Goal: Information Seeking & Learning: Check status

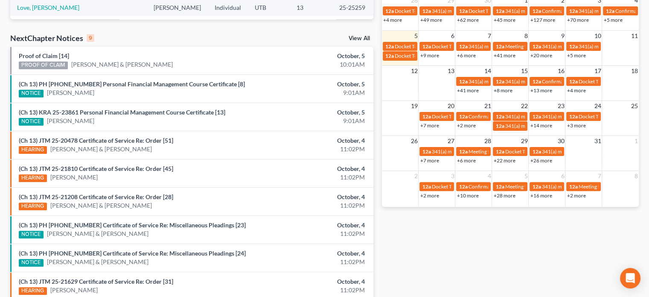
scroll to position [250, 0]
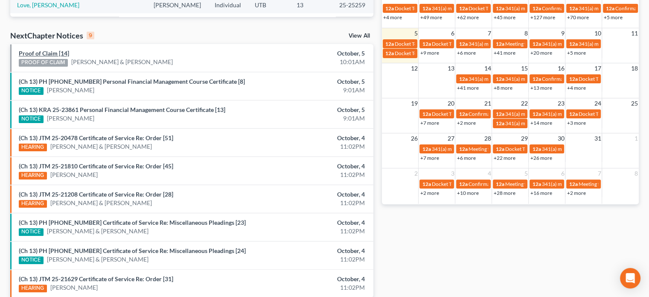
click at [44, 52] on link "Proof of Claim [14]" at bounding box center [44, 52] width 50 height 7
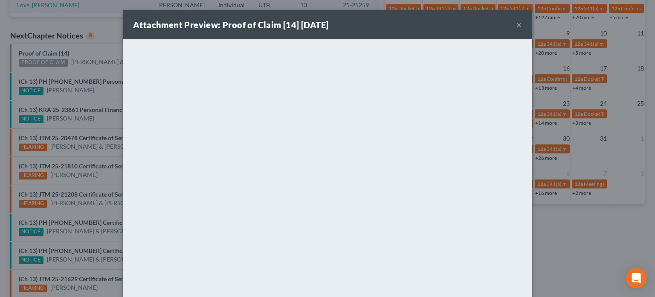
click at [80, 72] on div "Attachment Preview: Proof of Claim [14] 10/05/2025 × <object ng-attr-data='http…" at bounding box center [327, 148] width 655 height 297
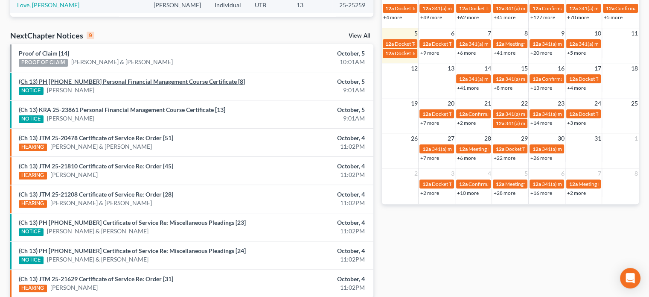
click at [83, 80] on link "(Ch 13) PH 25-25259 Personal Financial Management Course Certificate [8]" at bounding box center [132, 81] width 226 height 7
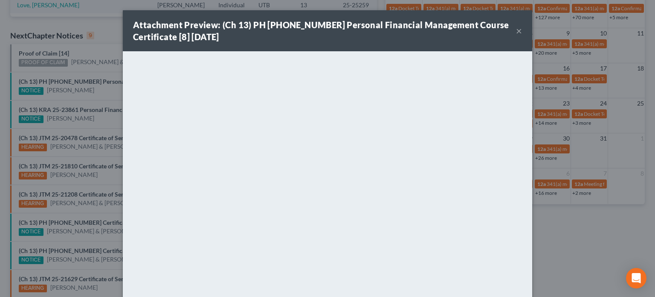
click at [90, 93] on div "Attachment Preview: (Ch 13) PH 25-25259 Personal Financial Management Course Ce…" at bounding box center [327, 148] width 655 height 297
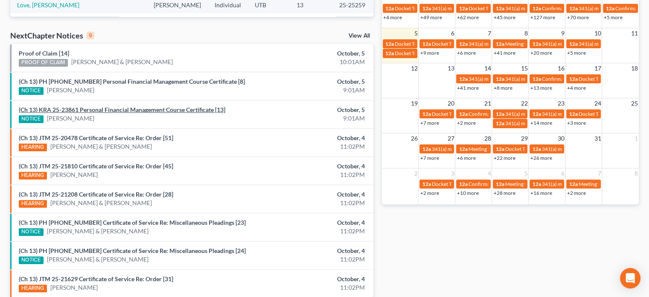
click at [95, 109] on link "(Ch 13) KRA 25-23861 Personal Financial Management Course Certificate [13]" at bounding box center [122, 109] width 206 height 7
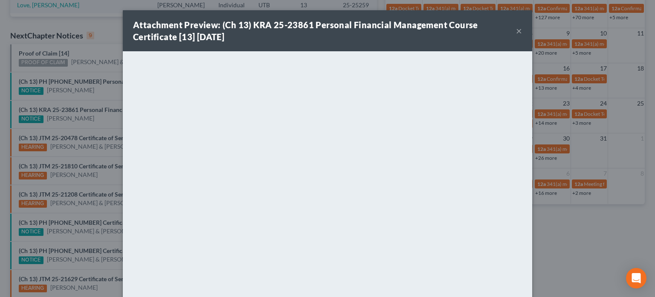
click at [98, 118] on div "Attachment Preview: (Ch 13) KRA 25-23861 Personal Financial Management Course C…" at bounding box center [327, 148] width 655 height 297
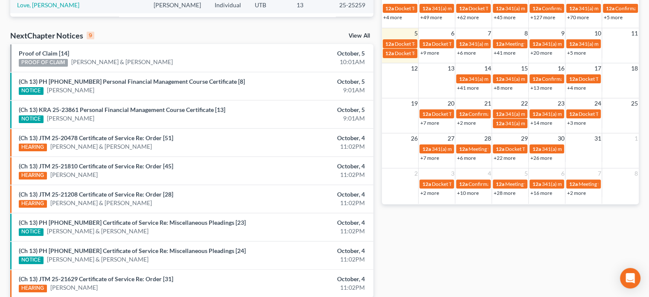
scroll to position [286, 0]
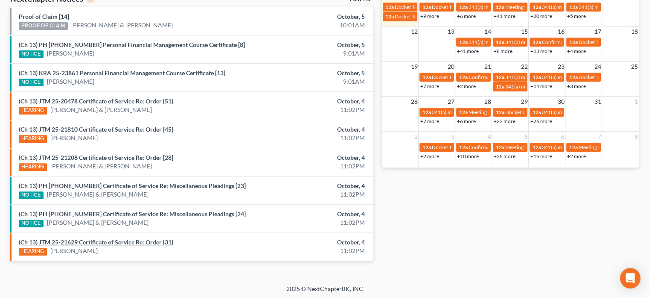
click at [113, 238] on link "(Ch 13) JTM 25-21629 Certificate of Service Re: Order [31]" at bounding box center [96, 241] width 154 height 7
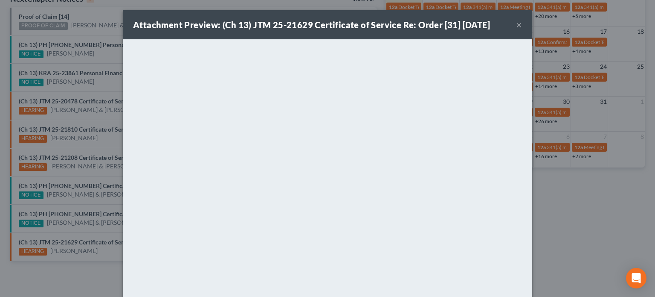
click at [113, 223] on div "Attachment Preview: (Ch 13) JTM 25-21629 Certificate of Service Re: Order [31] …" at bounding box center [327, 148] width 655 height 297
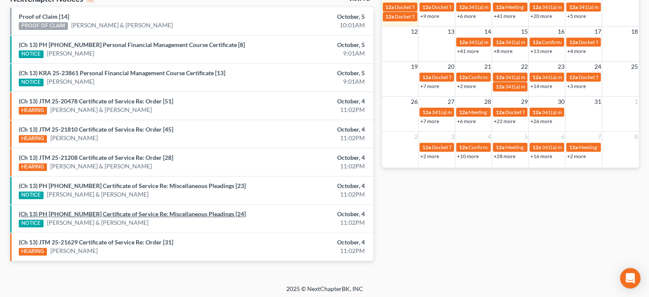
click at [111, 212] on link "(Ch 13) PH 25-24071 Certificate of Service Re: Miscellaneous Pleadings [24]" at bounding box center [132, 213] width 227 height 7
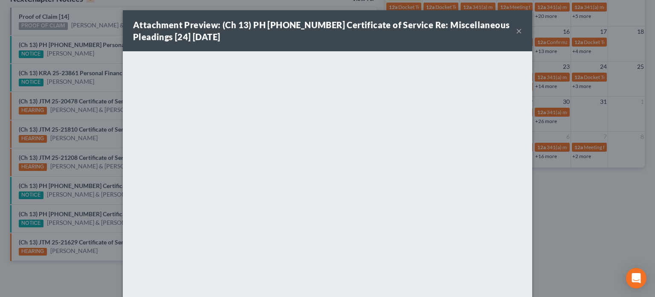
click at [102, 180] on div "Attachment Preview: (Ch 13) PH 25-24071 Certificate of Service Re: Miscellaneou…" at bounding box center [327, 148] width 655 height 297
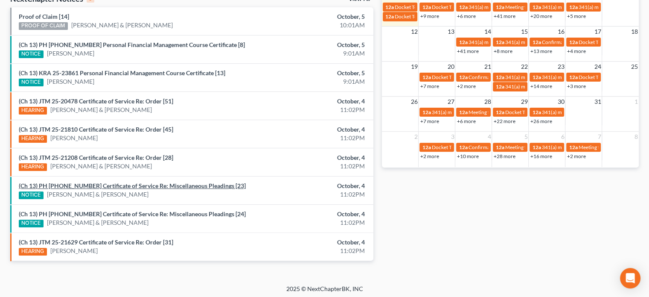
click at [102, 182] on link "(Ch 13) PH 25-24071 Certificate of Service Re: Miscellaneous Pleadings [23]" at bounding box center [132, 185] width 227 height 7
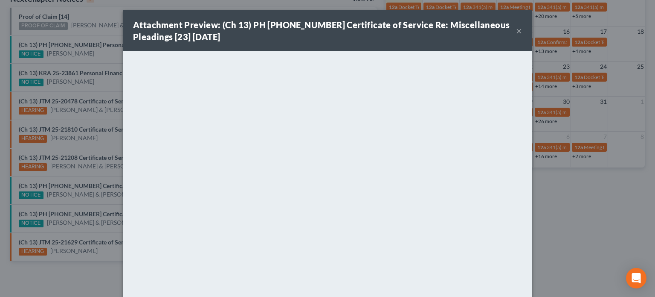
click at [93, 172] on div "Attachment Preview: (Ch 13) PH 25-24071 Certificate of Service Re: Miscellaneou…" at bounding box center [327, 148] width 655 height 297
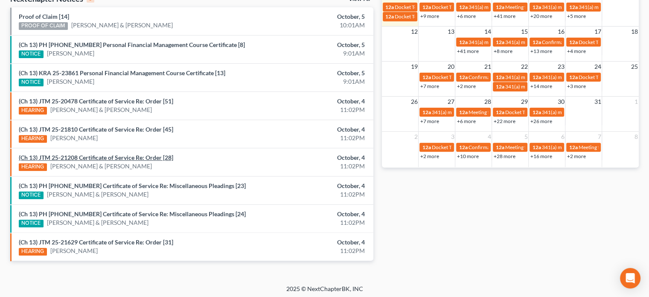
click at [92, 154] on link "(Ch 13) JTM 25-21208 Certificate of Service Re: Order [28]" at bounding box center [96, 157] width 154 height 7
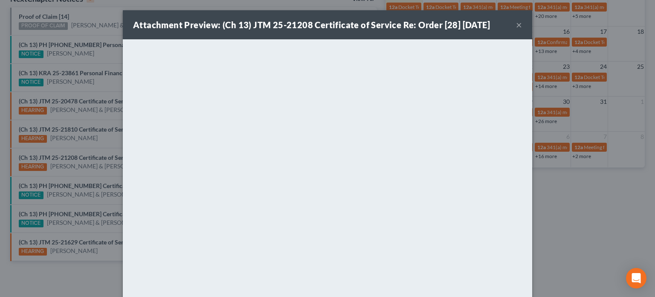
click at [100, 145] on div "Attachment Preview: (Ch 13) JTM 25-21208 Certificate of Service Re: Order [28] …" at bounding box center [327, 148] width 655 height 297
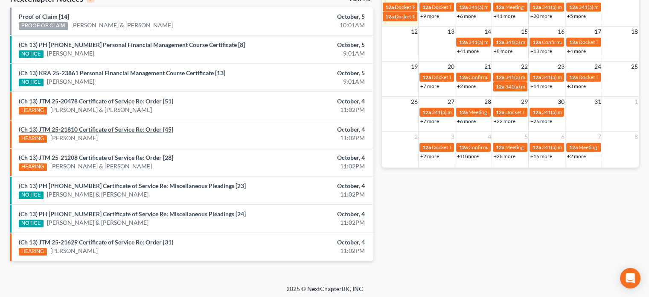
click at [101, 131] on link "(Ch 13) JTM 25-21810 Certificate of Service Re: Order [45]" at bounding box center [96, 128] width 154 height 7
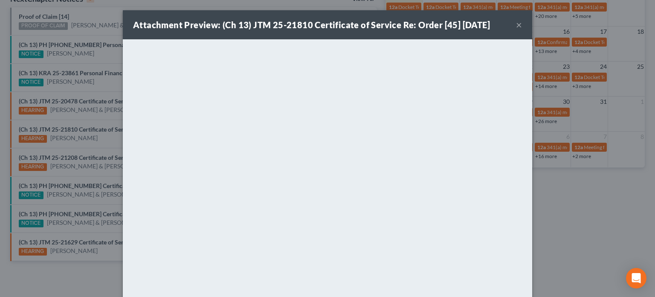
click at [103, 142] on div "Attachment Preview: (Ch 13) JTM 25-21810 Certificate of Service Re: Order [45] …" at bounding box center [327, 148] width 655 height 297
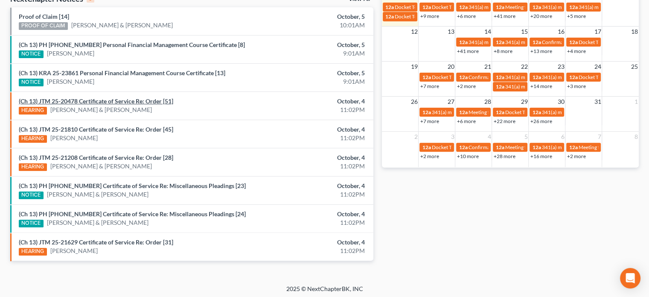
click at [100, 99] on link "(Ch 13) JTM 25-20478 Certificate of Service Re: Order [51]" at bounding box center [96, 100] width 154 height 7
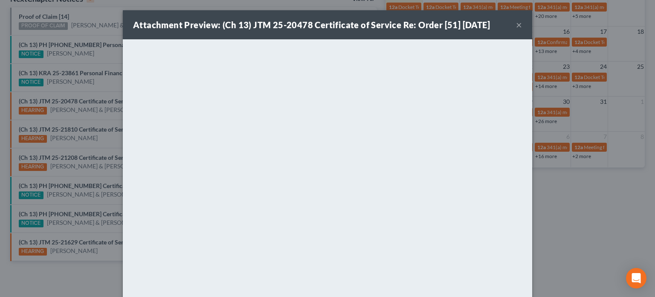
click at [99, 85] on div "Attachment Preview: (Ch 13) JTM 25-20478 Certificate of Service Re: Order [51] …" at bounding box center [327, 148] width 655 height 297
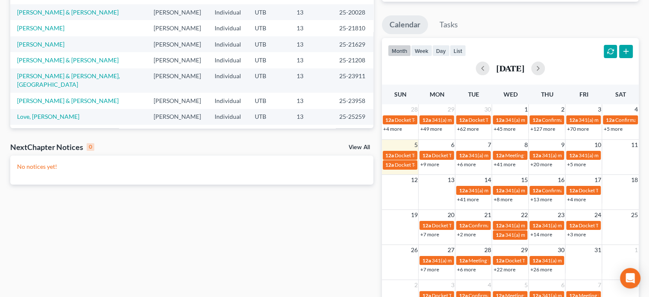
scroll to position [196, 0]
